Goal: Transaction & Acquisition: Book appointment/travel/reservation

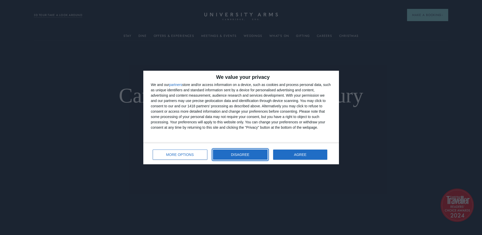
click at [238, 155] on span "DISAGREE" at bounding box center [240, 155] width 18 height 4
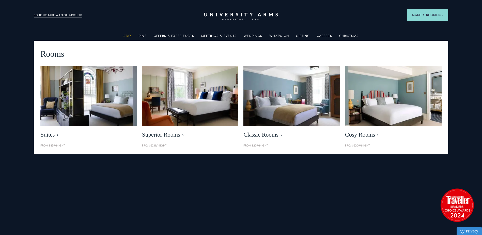
click at [122, 37] on ul "Stay Rooms Suites From £459/night Superior Rooms From £249/night Classic Rooms …" at bounding box center [241, 35] width 414 height 10
click at [127, 36] on link "Stay" at bounding box center [127, 37] width 8 height 7
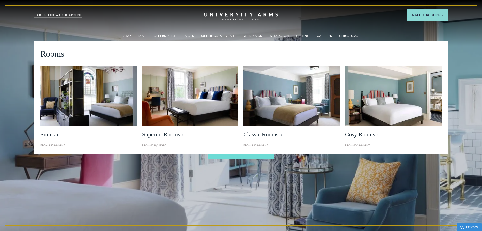
click at [124, 36] on ul "Stay Rooms Suites From £459/night Superior Rooms From £249/night Classic Rooms …" at bounding box center [241, 35] width 414 height 10
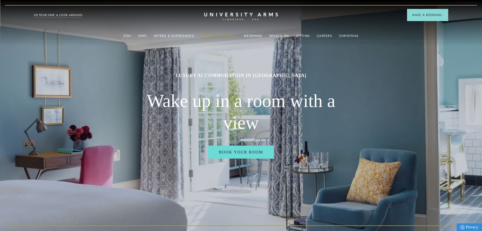
click at [212, 35] on link "Meetings & Events" at bounding box center [218, 37] width 35 height 7
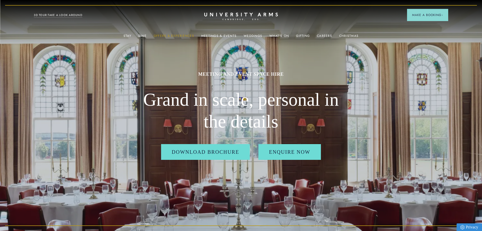
click at [163, 34] on link "Offers & Experiences" at bounding box center [174, 37] width 40 height 7
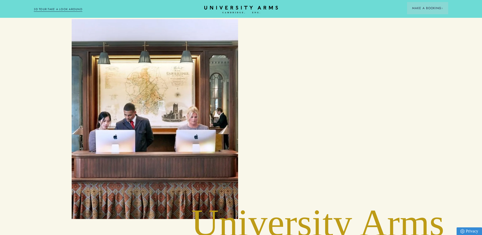
scroll to position [1055, 0]
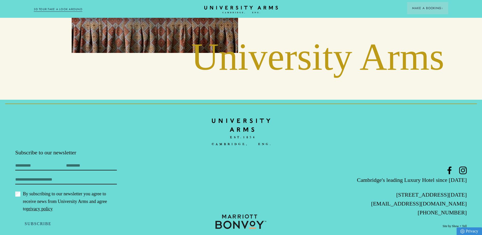
click at [247, 115] on img at bounding box center [241, 132] width 58 height 34
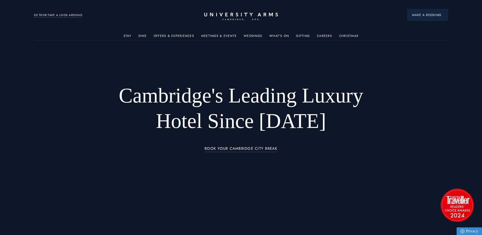
click at [433, 18] on button "Make a Booking" at bounding box center [427, 15] width 41 height 12
click at [283, 35] on link "What's On" at bounding box center [279, 37] width 20 height 7
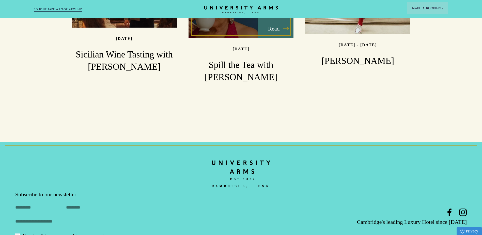
scroll to position [634, 0]
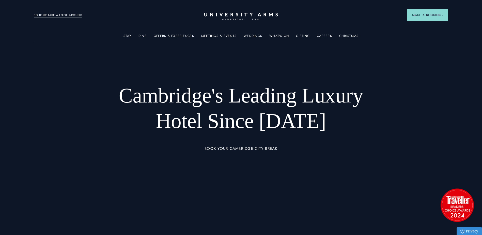
click at [129, 36] on link "Stay" at bounding box center [127, 37] width 8 height 7
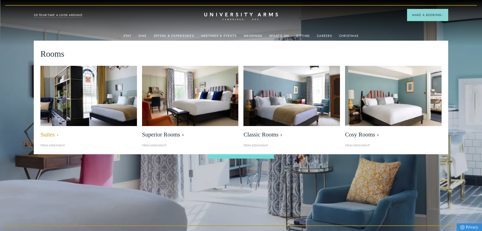
click at [106, 100] on img at bounding box center [88, 95] width 111 height 69
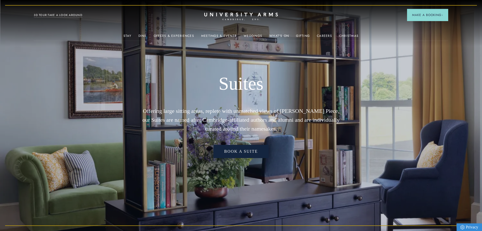
click at [243, 153] on link "Book a Suite" at bounding box center [240, 151] width 55 height 13
